Goal: Find specific page/section: Find specific page/section

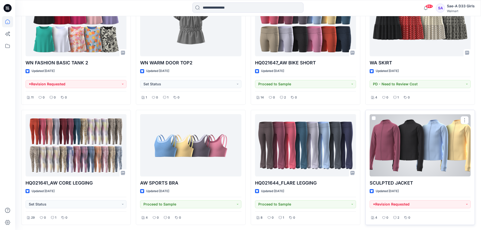
scroll to position [400, 0]
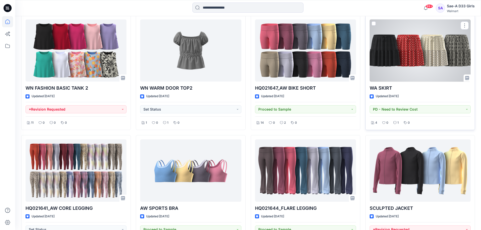
click at [414, 66] on div at bounding box center [420, 50] width 101 height 62
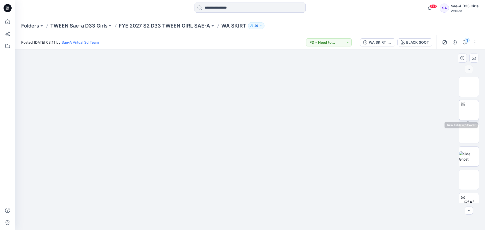
click at [469, 110] on img at bounding box center [469, 110] width 0 height 0
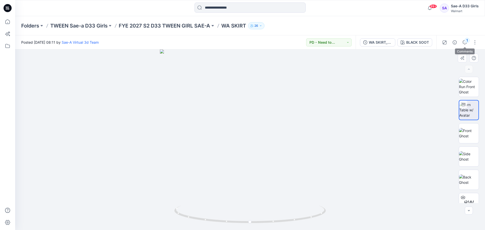
click at [464, 44] on icon "button" at bounding box center [465, 42] width 4 height 4
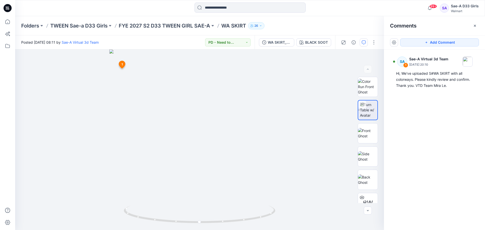
click at [238, 46] on div "Posted [DATE] 08:11 by Sae-A Virtual 3d Team PD - Need to Review Cost" at bounding box center [134, 42] width 239 height 14
click at [238, 45] on button "PD - Need to Review Cost" at bounding box center [227, 42] width 45 height 8
click at [308, 30] on div "Folders TWEEN Sae-a D33 Girls FYE 2027 S2 D33 TWEEN GIRL SAE-A WA SKIRT 26" at bounding box center [250, 25] width 470 height 19
click at [476, 27] on icon "button" at bounding box center [475, 26] width 4 height 4
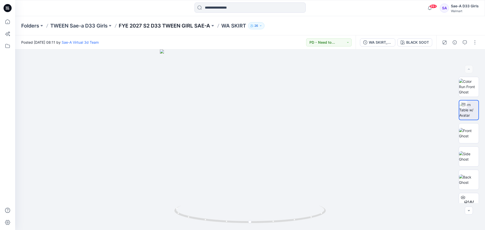
click at [192, 23] on p "FYE 2027 S2 D33 TWEEN GIRL SAE-A" at bounding box center [164, 25] width 91 height 7
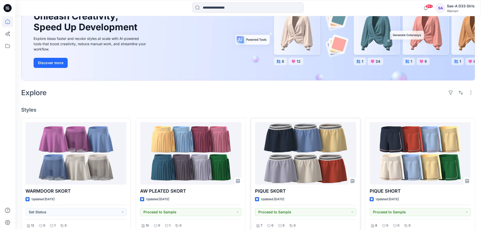
scroll to position [126, 0]
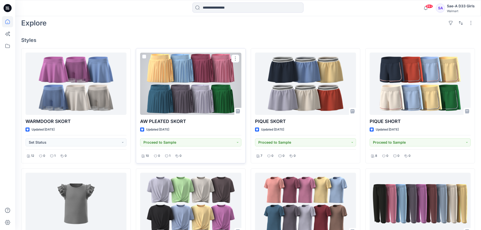
click at [191, 71] on div at bounding box center [190, 84] width 101 height 62
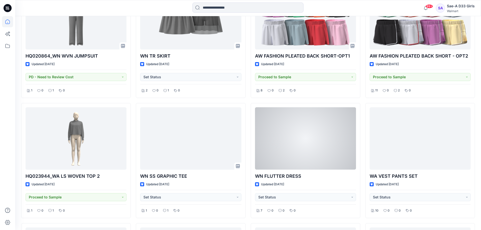
scroll to position [1279, 0]
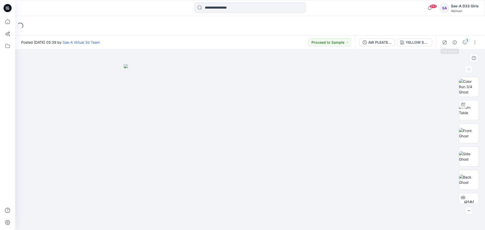
click at [468, 110] on img at bounding box center [469, 110] width 20 height 11
